Goal: Find specific page/section: Find specific page/section

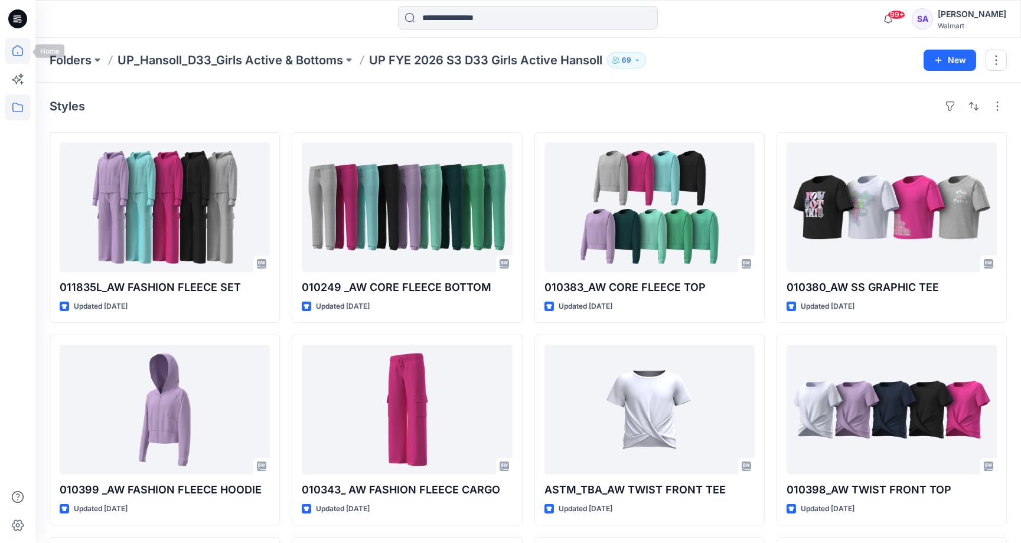
click at [10, 49] on icon at bounding box center [18, 51] width 26 height 26
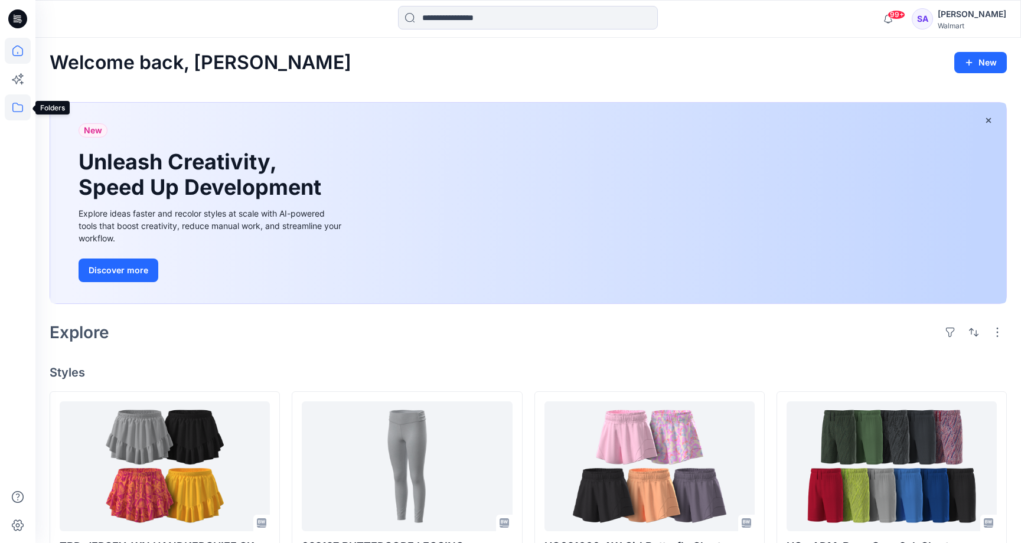
click at [16, 108] on icon at bounding box center [18, 107] width 26 height 26
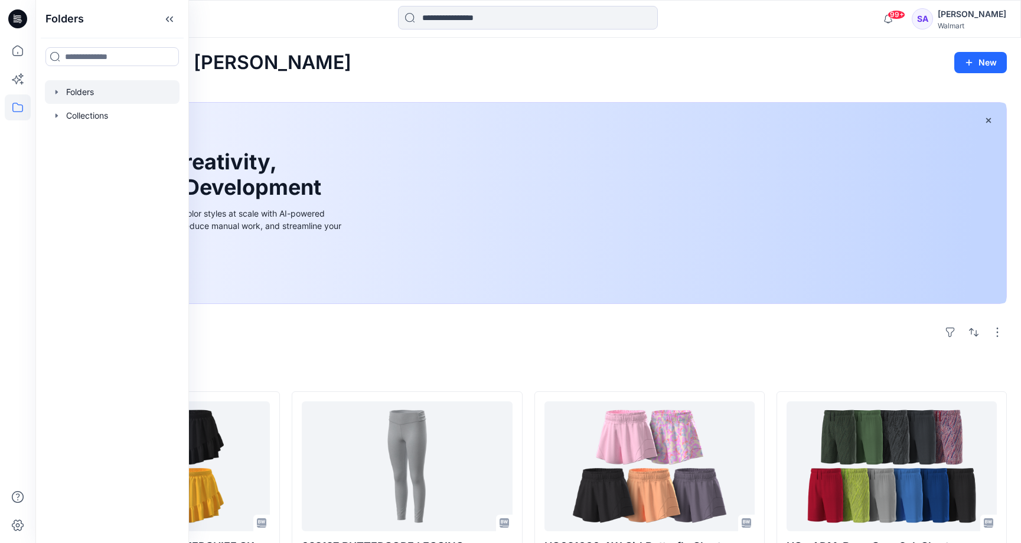
click at [86, 89] on div at bounding box center [112, 92] width 135 height 24
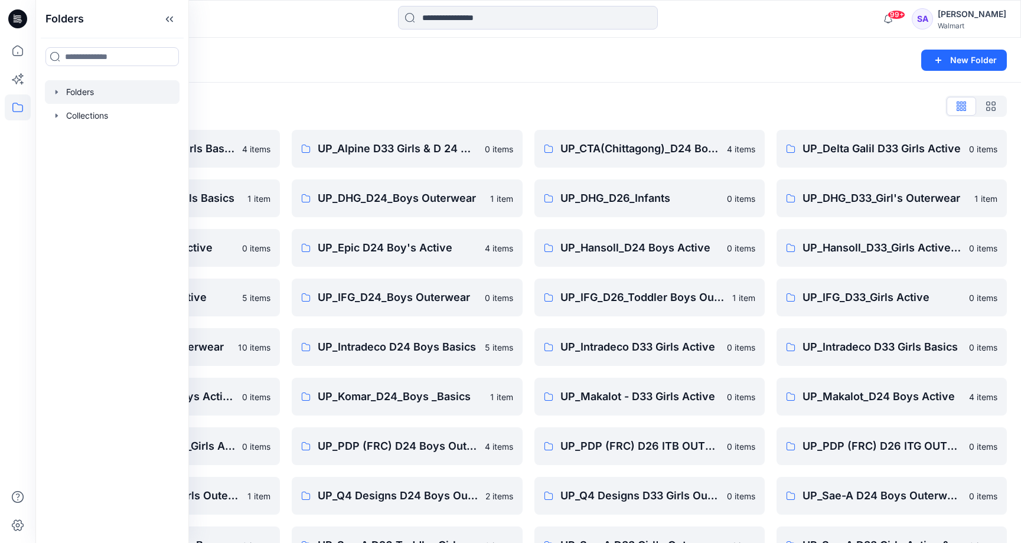
click at [311, 101] on div "Folders List" at bounding box center [528, 106] width 957 height 19
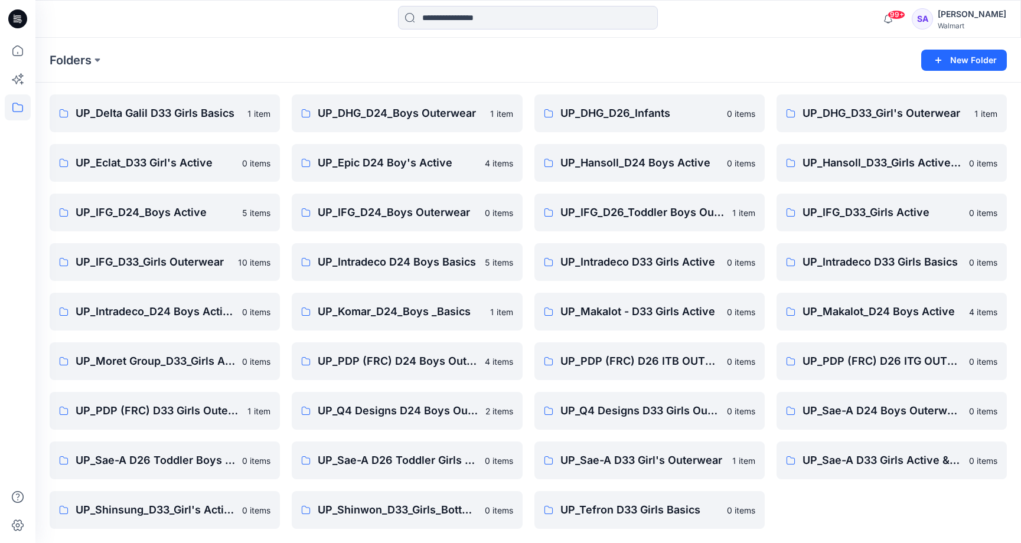
scroll to position [85, 0]
click at [174, 210] on p "UP_IFG_D24_Boys Active" at bounding box center [164, 212] width 176 height 17
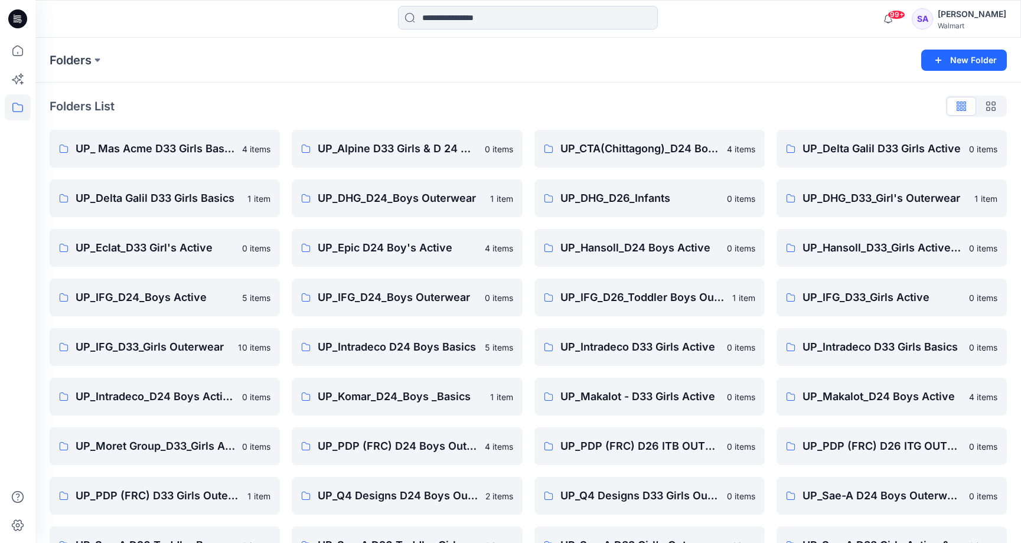
scroll to position [85, 0]
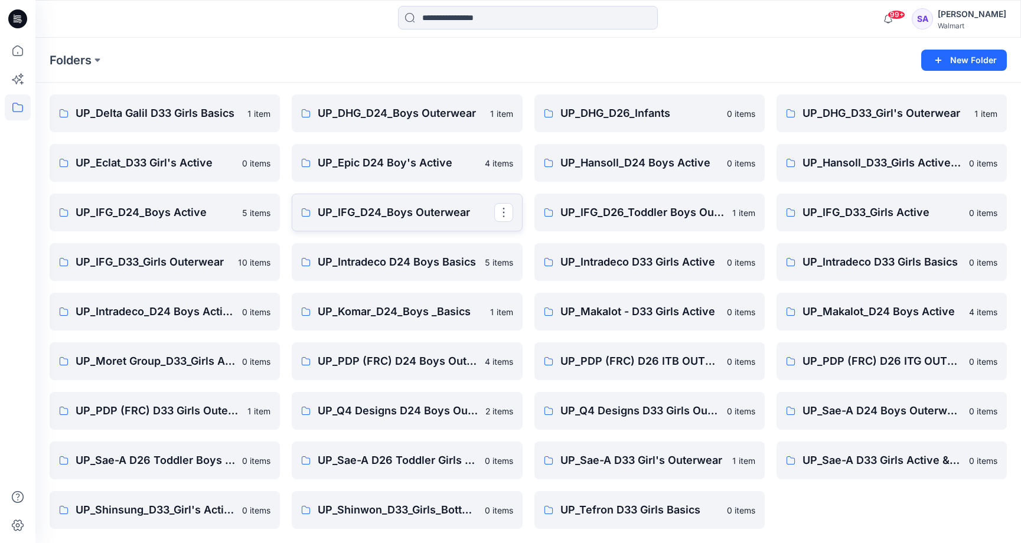
click at [440, 205] on p "UP_IFG_D24_Boys Outerwear" at bounding box center [406, 212] width 176 height 17
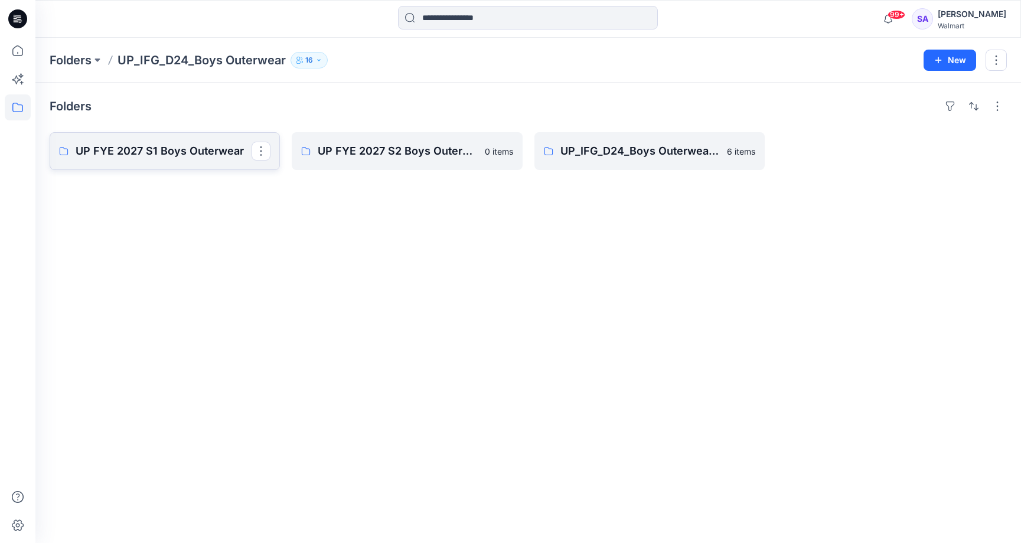
click at [154, 159] on p "UP FYE 2027 S1 Boys Outerwear" at bounding box center [164, 151] width 176 height 17
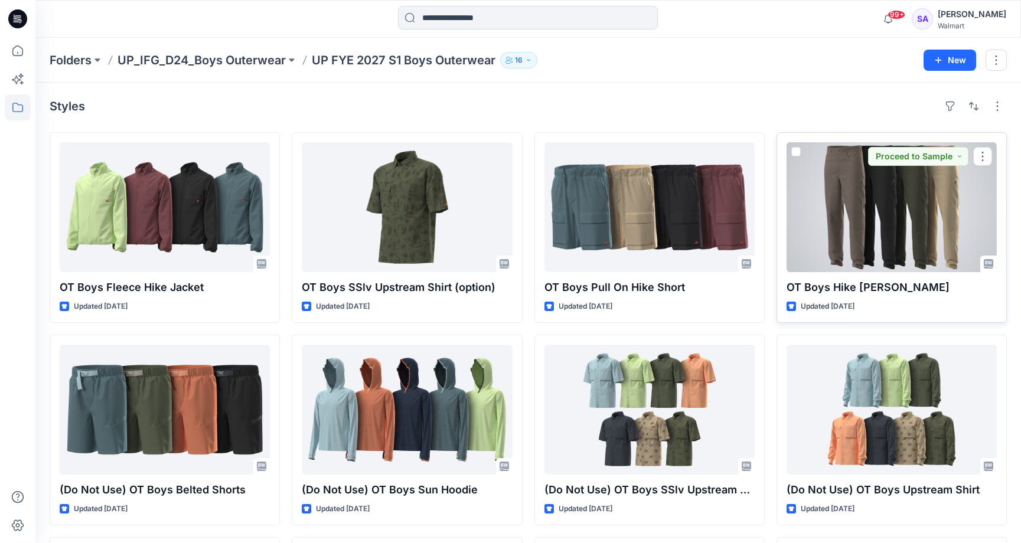
click at [888, 190] on div at bounding box center [891, 207] width 210 height 130
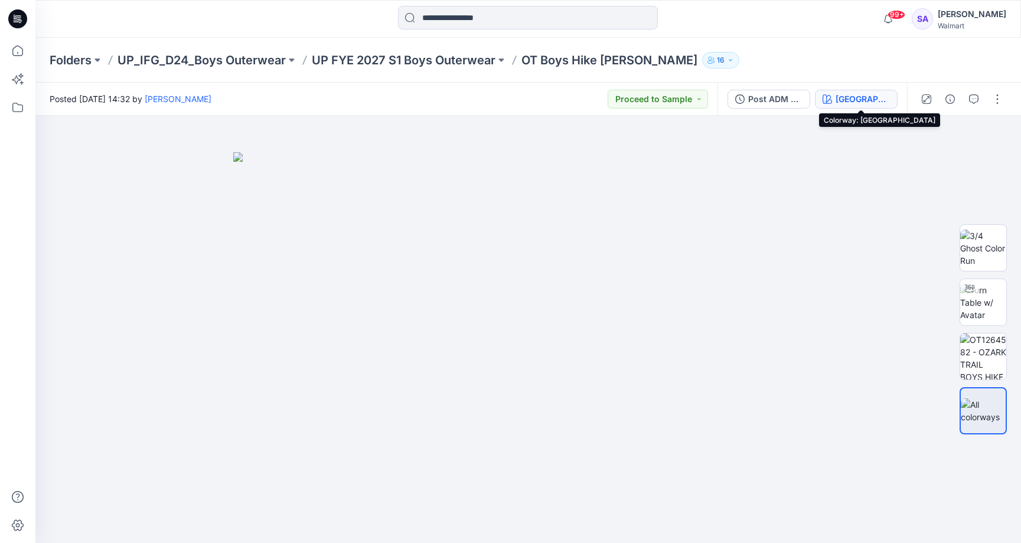
click at [851, 98] on div "Taupe Falls" at bounding box center [862, 99] width 54 height 13
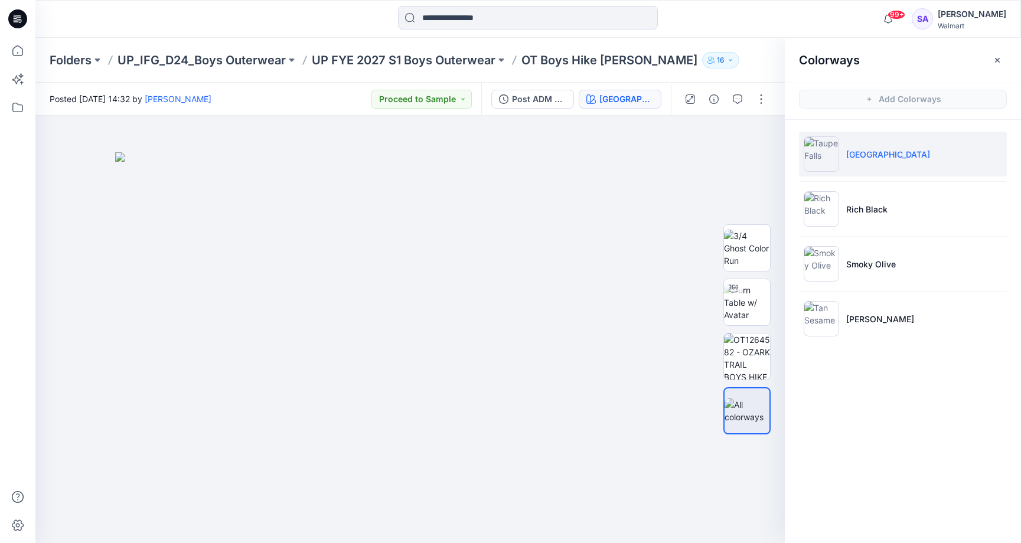
click at [851, 163] on li "Taupe Falls" at bounding box center [903, 154] width 208 height 45
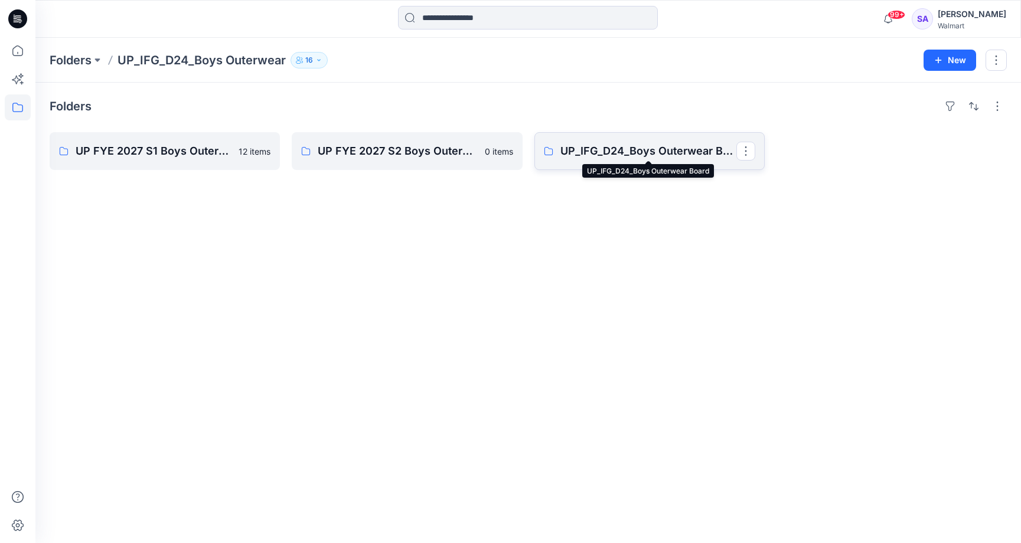
click at [645, 152] on p "UP_IFG_D24_Boys Outerwear Board" at bounding box center [648, 151] width 176 height 17
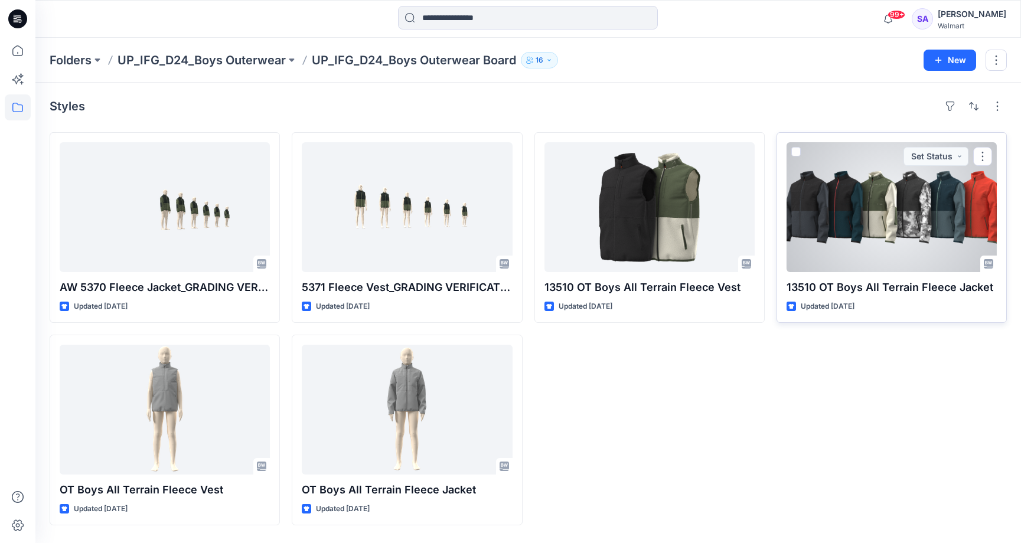
click at [896, 226] on div at bounding box center [891, 207] width 210 height 130
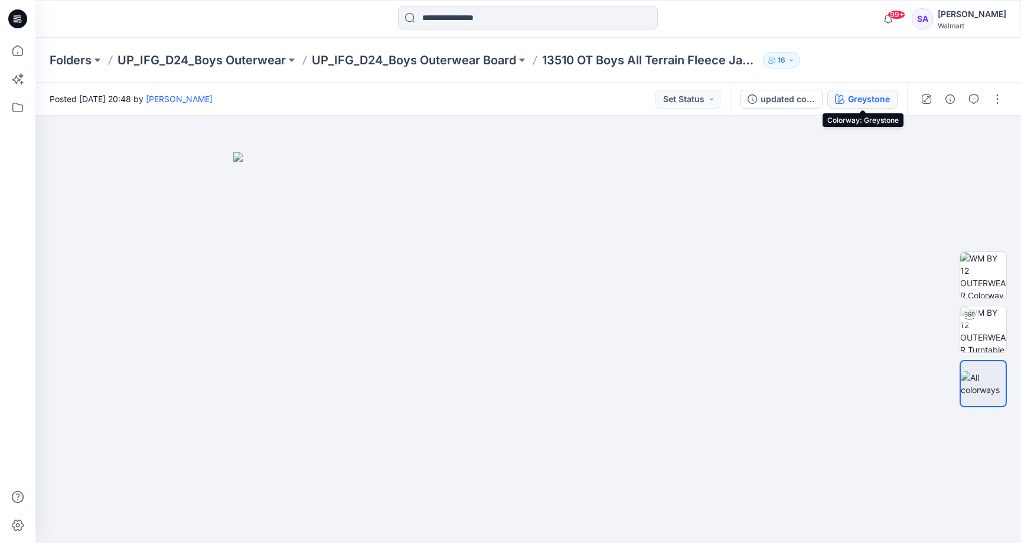
click at [869, 101] on div "Greystone" at bounding box center [869, 99] width 42 height 13
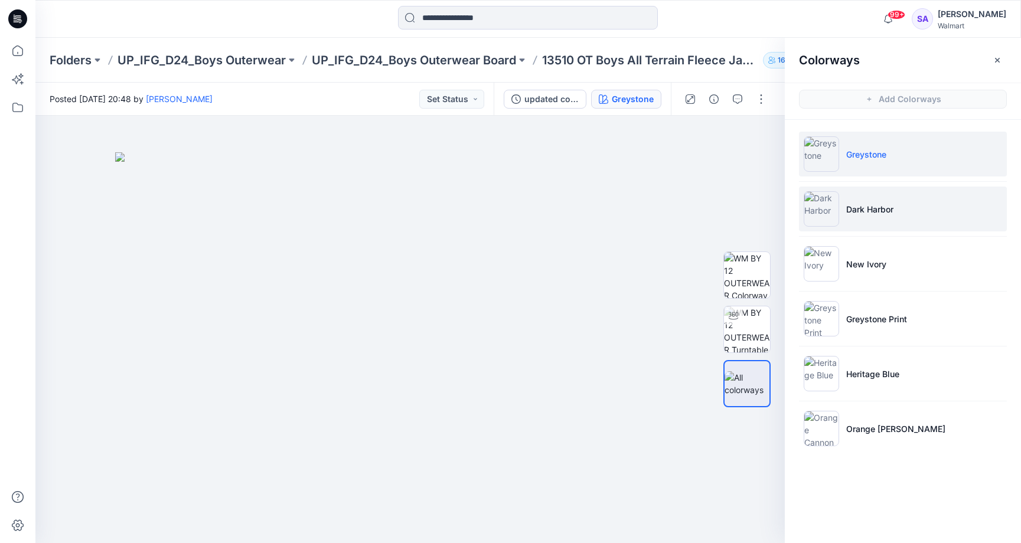
click at [865, 223] on li "Dark Harbor" at bounding box center [903, 209] width 208 height 45
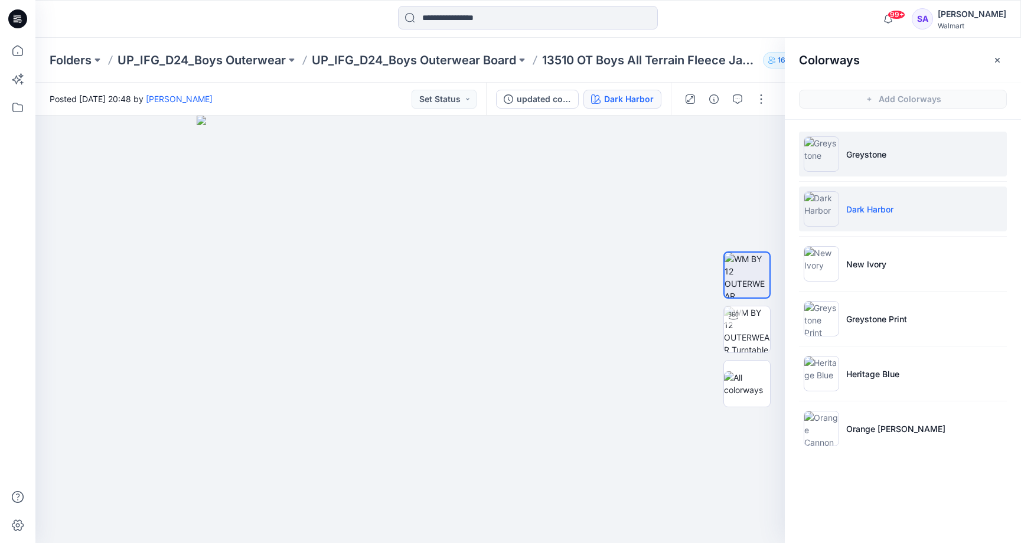
click at [862, 158] on p "Greystone" at bounding box center [866, 154] width 40 height 12
click at [879, 201] on li "Dark Harbor" at bounding box center [903, 209] width 208 height 45
click at [849, 163] on li "Greystone" at bounding box center [903, 154] width 208 height 45
